Goal: Transaction & Acquisition: Download file/media

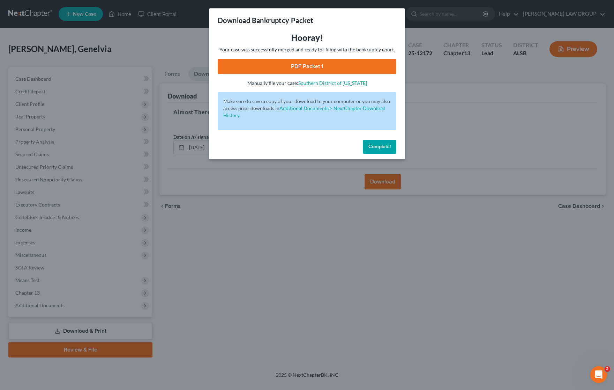
click at [453, 106] on div "Download Bankruptcy Packet Hooray! Your case was successfully merged and ready …" at bounding box center [307, 195] width 614 height 390
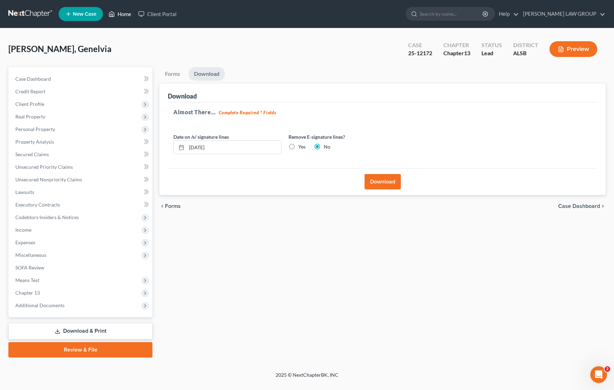
click at [123, 12] on link "Home" at bounding box center [120, 14] width 30 height 13
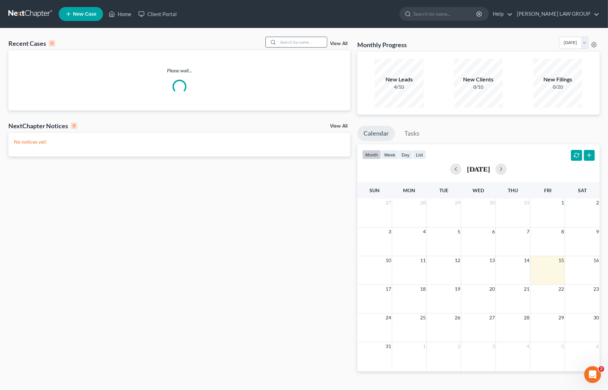
click at [288, 40] on input "search" at bounding box center [302, 42] width 49 height 10
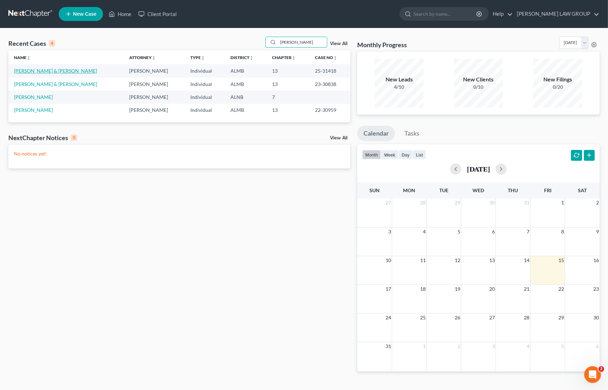
type input "[PERSON_NAME]"
click at [40, 71] on link "[PERSON_NAME] & [PERSON_NAME]" at bounding box center [55, 71] width 83 height 6
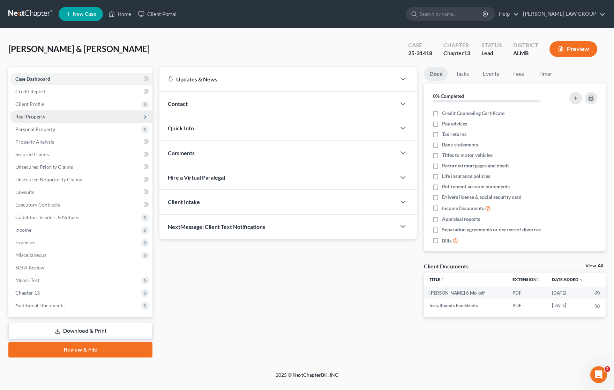
click at [32, 116] on span "Real Property" at bounding box center [30, 116] width 30 height 6
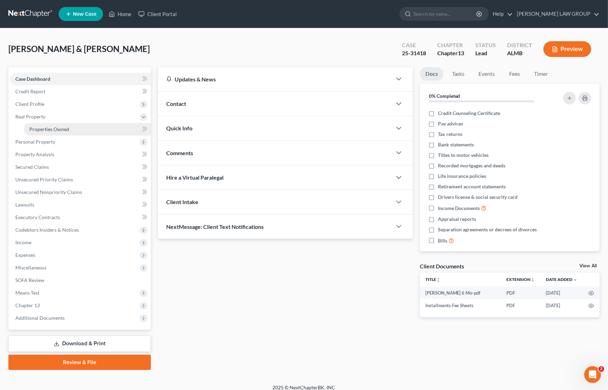
click at [44, 131] on span "Properties Owned" at bounding box center [49, 129] width 40 height 6
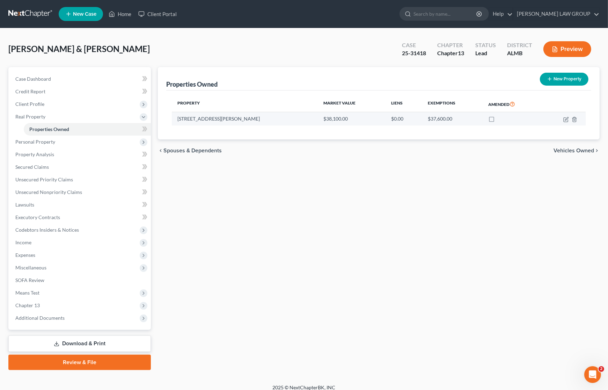
click at [565, 116] on td at bounding box center [564, 118] width 44 height 13
click at [564, 119] on icon "button" at bounding box center [566, 120] width 6 height 6
select select "0"
select select "2"
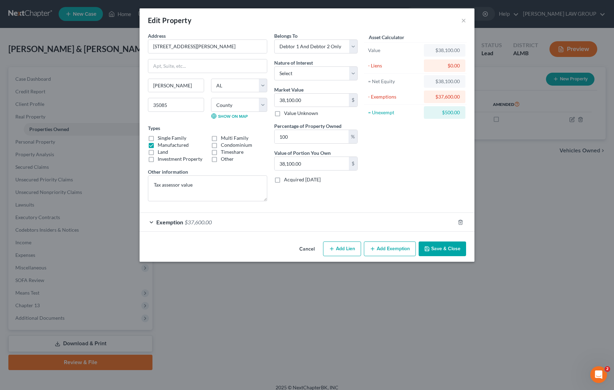
click at [440, 246] on button "Save & Close" at bounding box center [442, 248] width 47 height 15
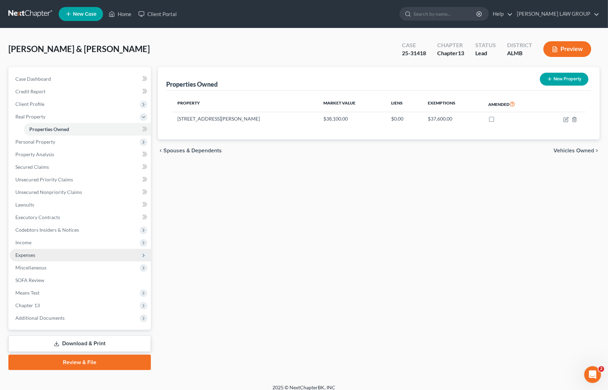
click at [44, 252] on span "Expenses" at bounding box center [80, 255] width 141 height 13
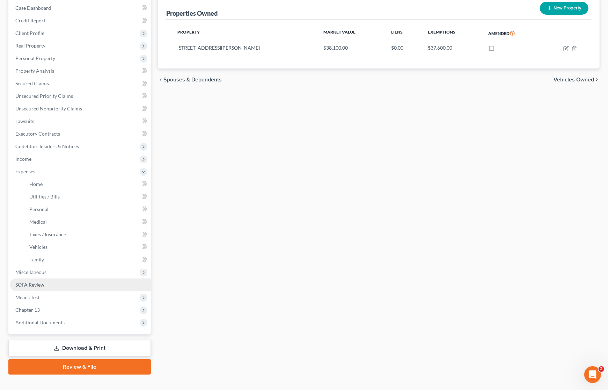
scroll to position [81, 0]
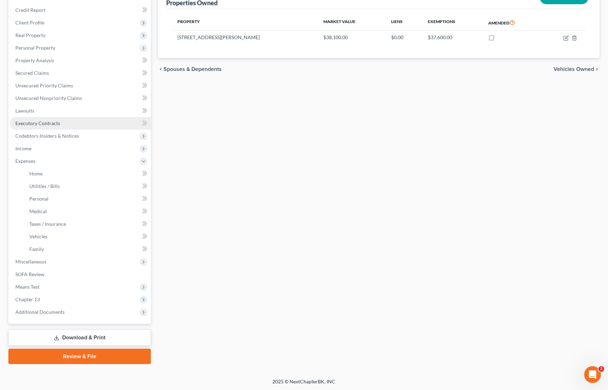
click at [46, 123] on span "Executory Contracts" at bounding box center [37, 123] width 45 height 6
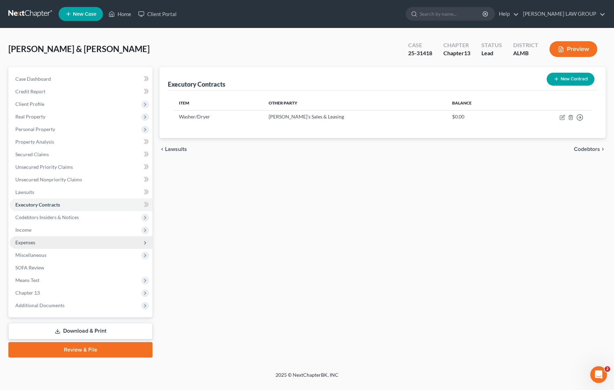
click at [56, 240] on span "Expenses" at bounding box center [81, 242] width 143 height 13
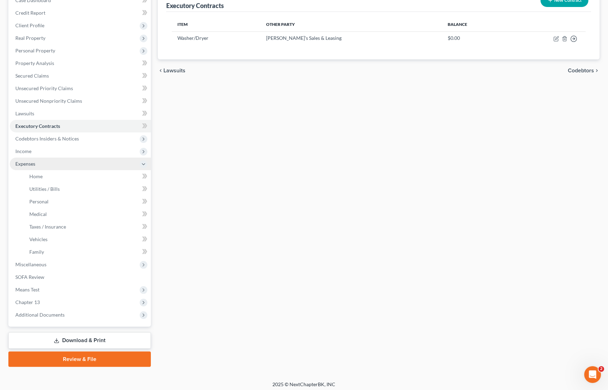
scroll to position [81, 0]
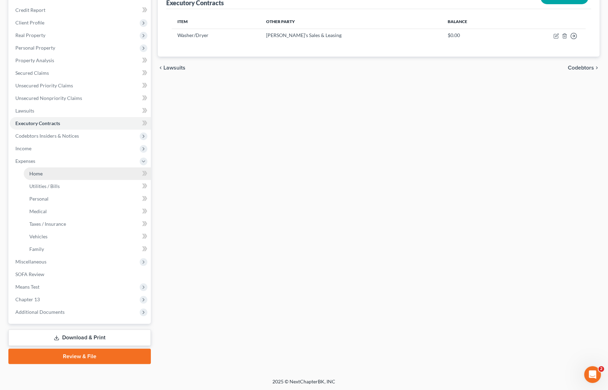
click at [54, 174] on link "Home" at bounding box center [87, 173] width 127 height 13
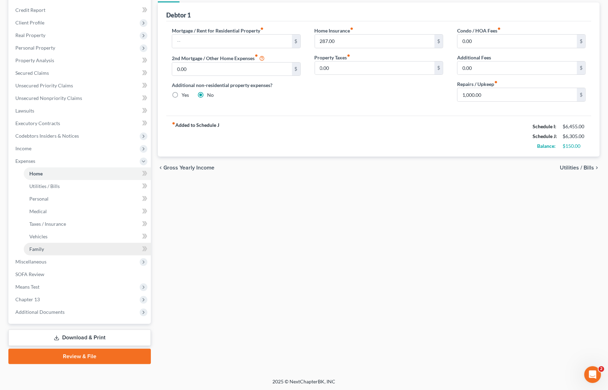
click at [63, 247] on link "Family" at bounding box center [87, 249] width 127 height 13
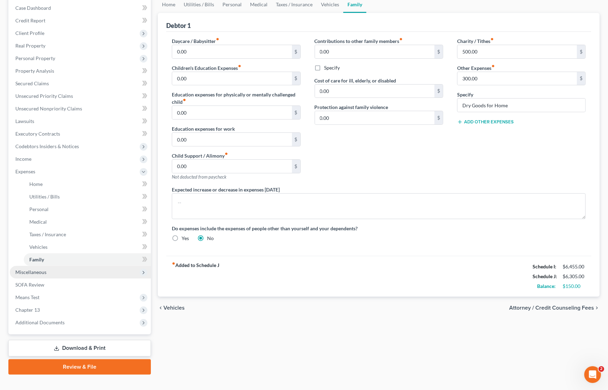
scroll to position [81, 0]
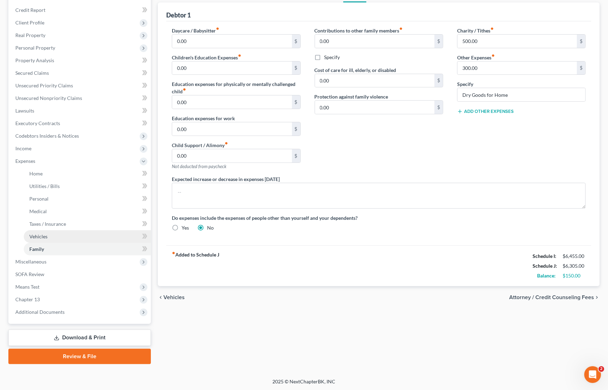
click at [59, 237] on link "Vehicles" at bounding box center [87, 236] width 127 height 13
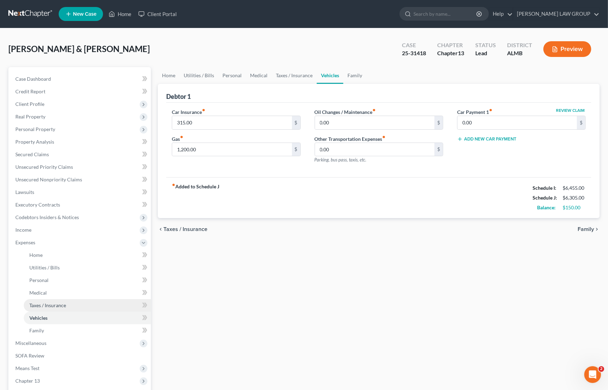
click at [56, 302] on span "Taxes / Insurance" at bounding box center [47, 305] width 37 height 6
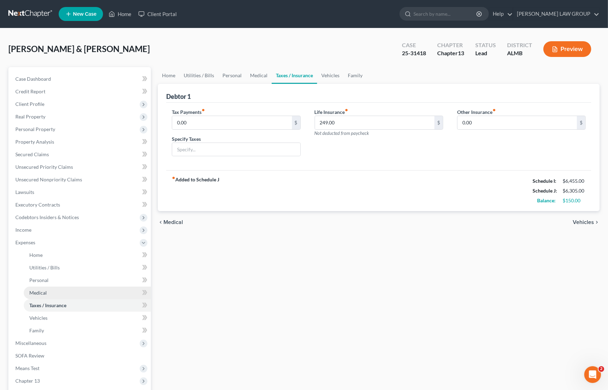
click at [57, 294] on link "Medical" at bounding box center [87, 292] width 127 height 13
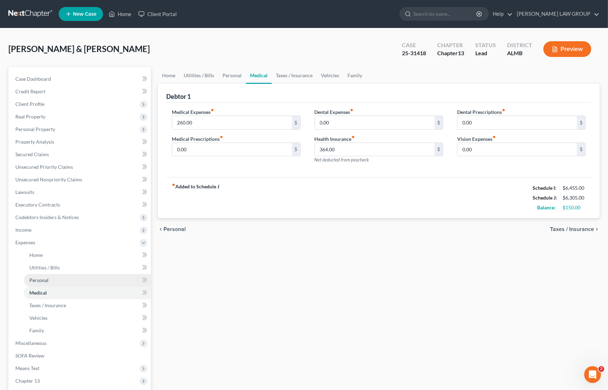
click at [57, 279] on link "Personal" at bounding box center [87, 280] width 127 height 13
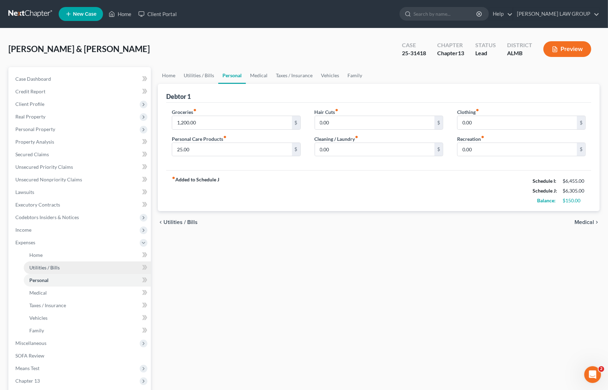
click at [56, 265] on span "Utilities / Bills" at bounding box center [44, 267] width 30 height 6
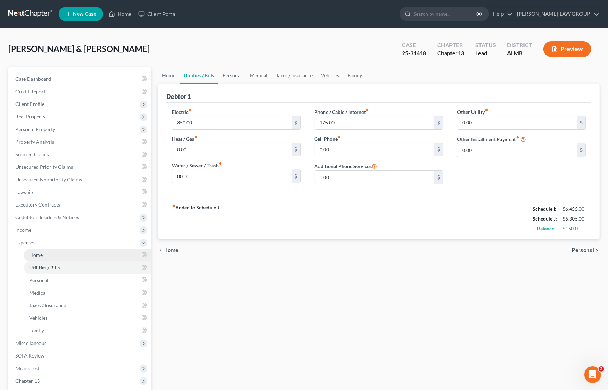
click at [56, 258] on link "Home" at bounding box center [87, 255] width 127 height 13
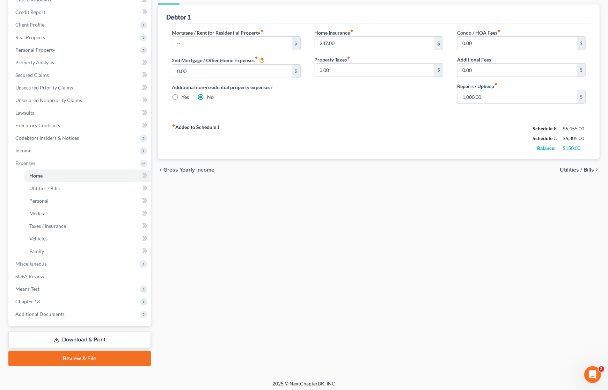
scroll to position [81, 0]
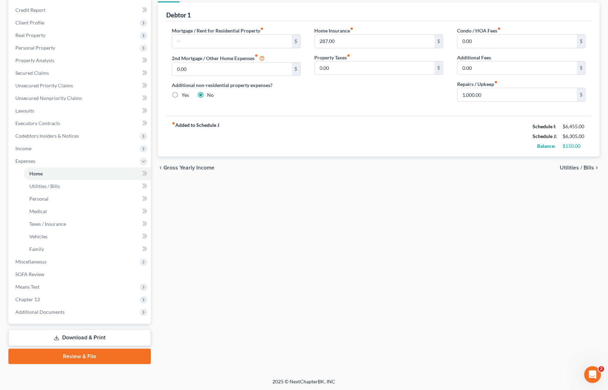
click at [117, 331] on link "Download & Print" at bounding box center [79, 337] width 142 height 16
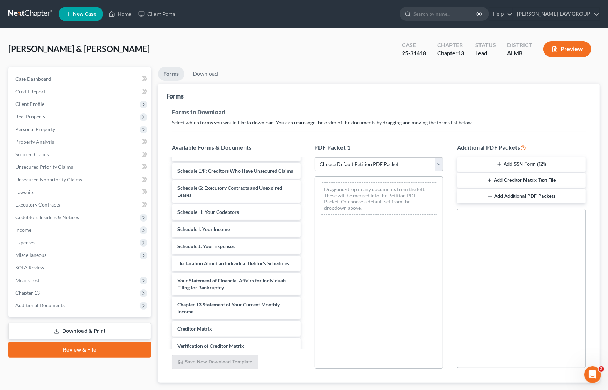
scroll to position [131, 0]
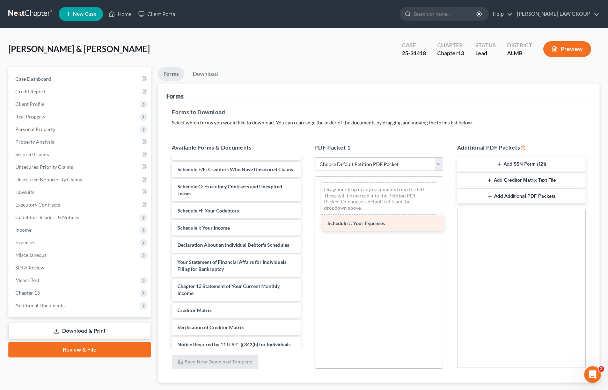
drag, startPoint x: 221, startPoint y: 250, endPoint x: 376, endPoint y: 206, distance: 161.2
click at [306, 206] on div "Schedule J: Your Expenses [PERSON_NAME] 6 Mo-pdf Installments Fee Sheets Volunt…" at bounding box center [236, 202] width 140 height 348
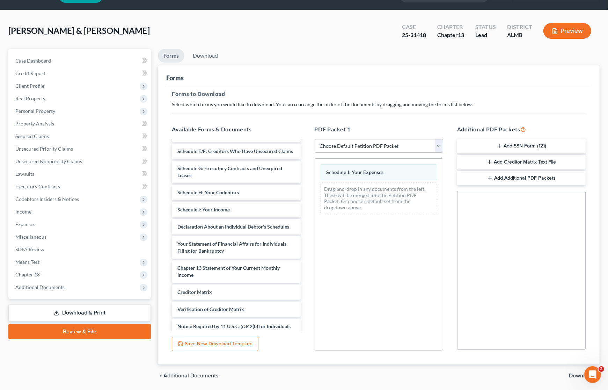
scroll to position [41, 0]
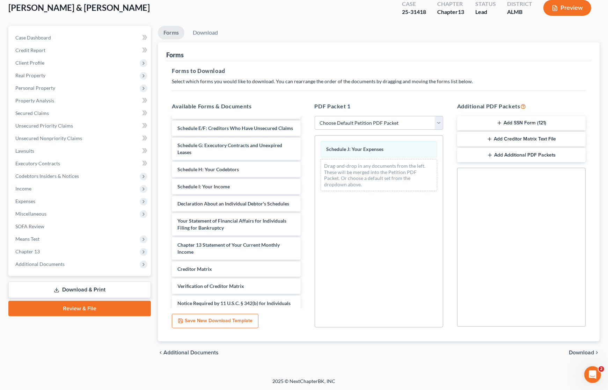
click at [580, 352] on span "Download" at bounding box center [581, 352] width 25 height 6
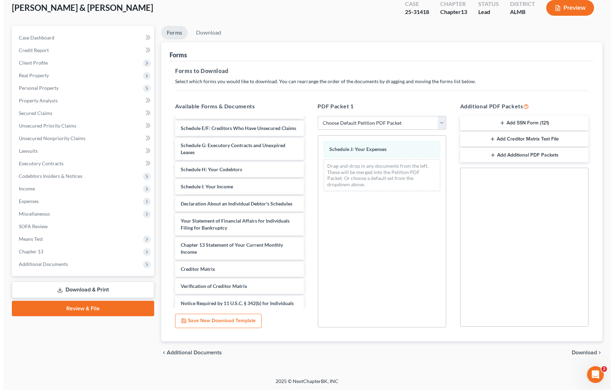
scroll to position [0, 0]
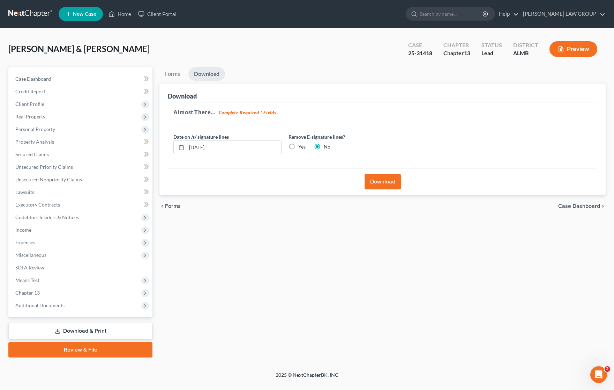
click at [382, 180] on button "Download" at bounding box center [383, 181] width 36 height 15
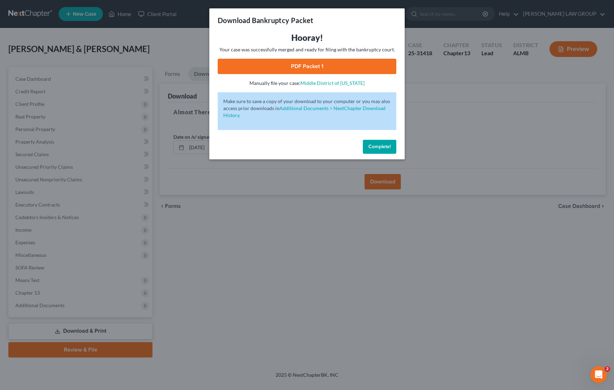
click at [284, 67] on link "PDF Packet 1" at bounding box center [307, 66] width 179 height 15
click at [458, 103] on div "Download Bankruptcy Packet Hooray! Your case was successfully merged and ready …" at bounding box center [307, 195] width 614 height 390
